Goal: Task Accomplishment & Management: Use online tool/utility

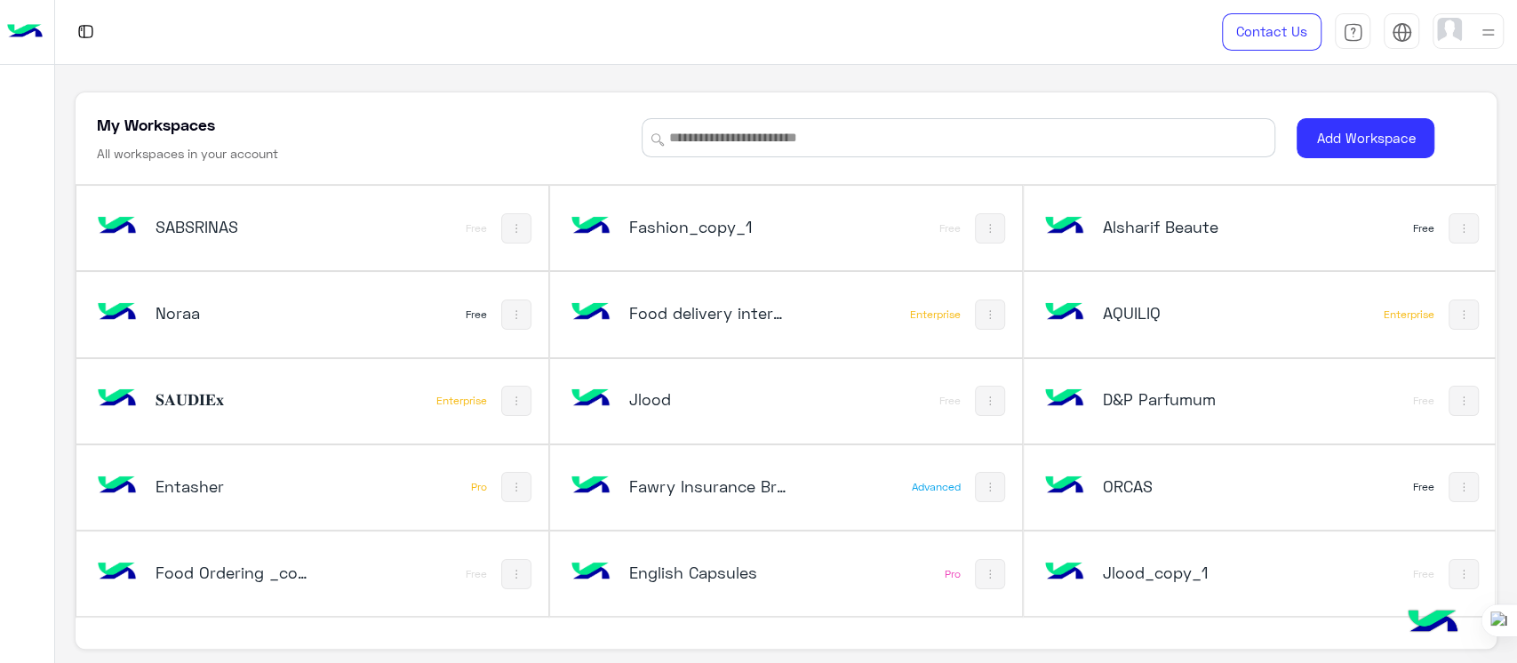
scroll to position [3533, 0]
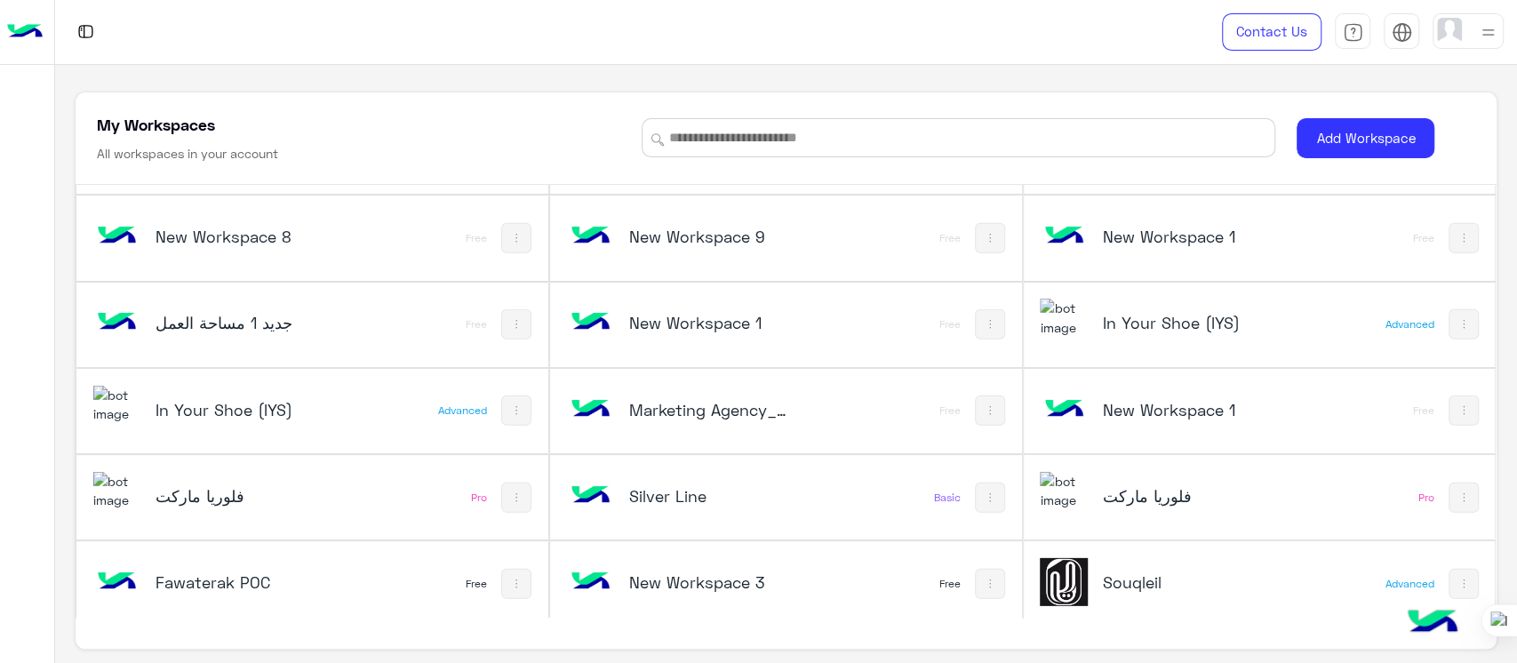
click at [911, 345] on div "New Workspace 1 Free" at bounding box center [786, 325] width 472 height 84
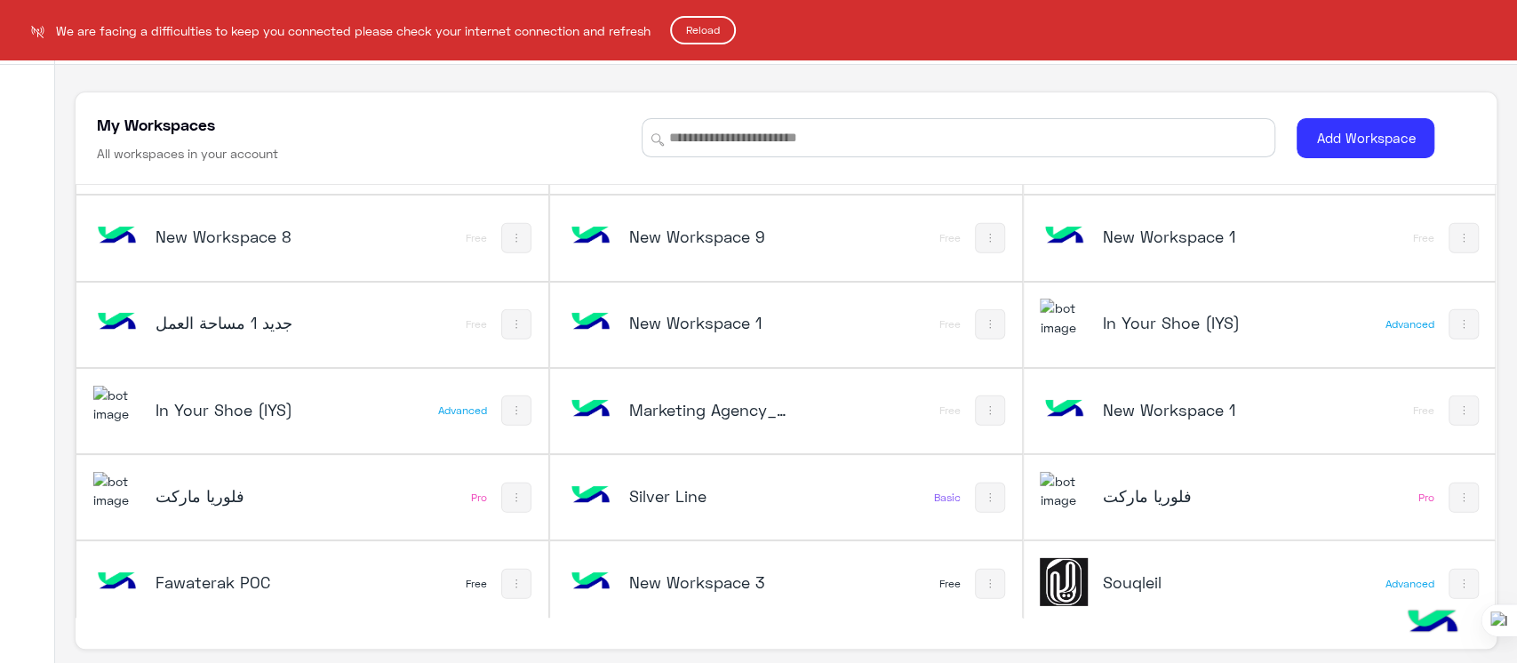
click at [838, 358] on html "We are facing a difficulties to keep you connected please check your internet c…" at bounding box center [758, 331] width 1517 height 663
click at [711, 16] on html "We are facing a difficulties to keep you connected please check your internet c…" at bounding box center [758, 331] width 1517 height 663
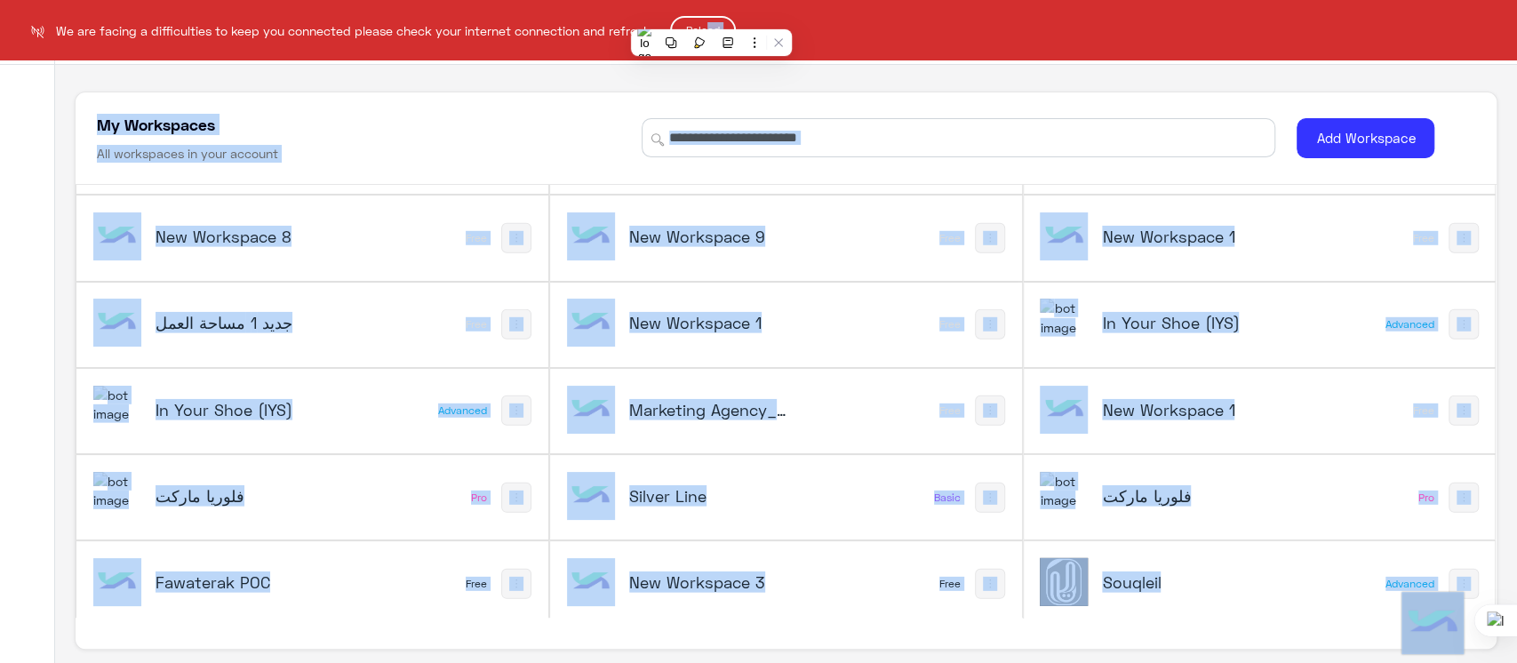
click at [712, 25] on button "Reload" at bounding box center [703, 30] width 66 height 28
